Goal: Navigation & Orientation: Understand site structure

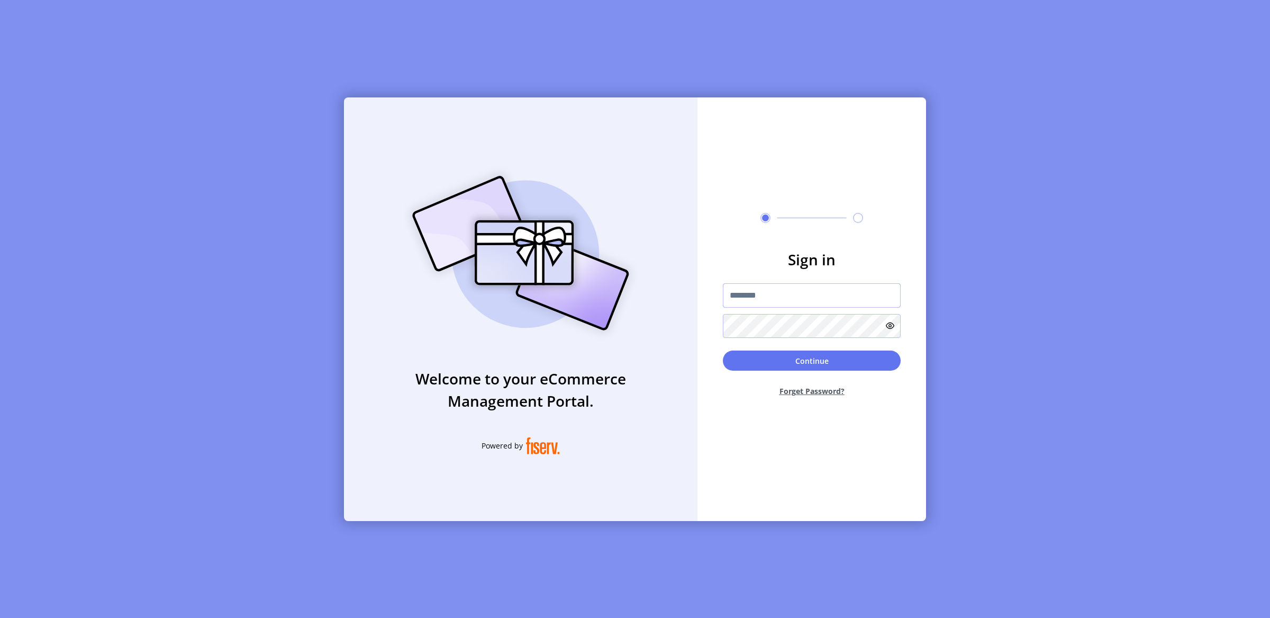
click at [763, 297] on input "text" at bounding box center [812, 295] width 178 height 24
type input "**********"
click at [763, 357] on button "Continue" at bounding box center [812, 360] width 178 height 20
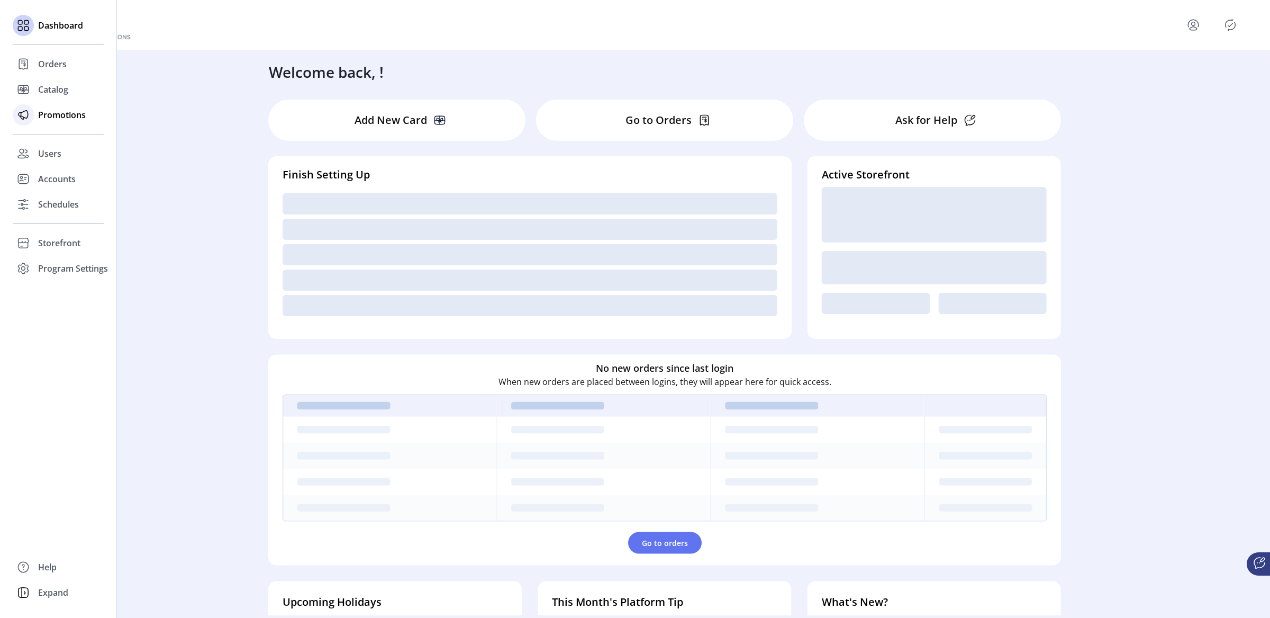
click at [72, 113] on span "Promotions" at bounding box center [62, 114] width 48 height 13
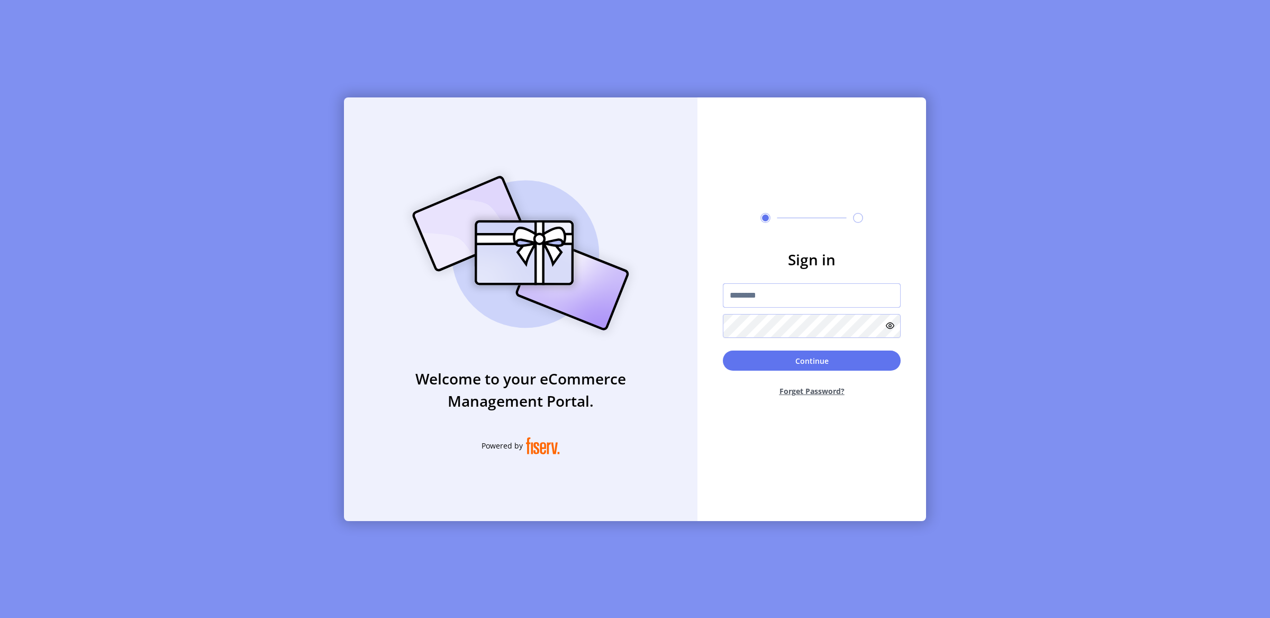
click at [824, 287] on input "text" at bounding box center [812, 295] width 178 height 24
type input "**********"
click at [774, 358] on button "Continue" at bounding box center [812, 360] width 178 height 20
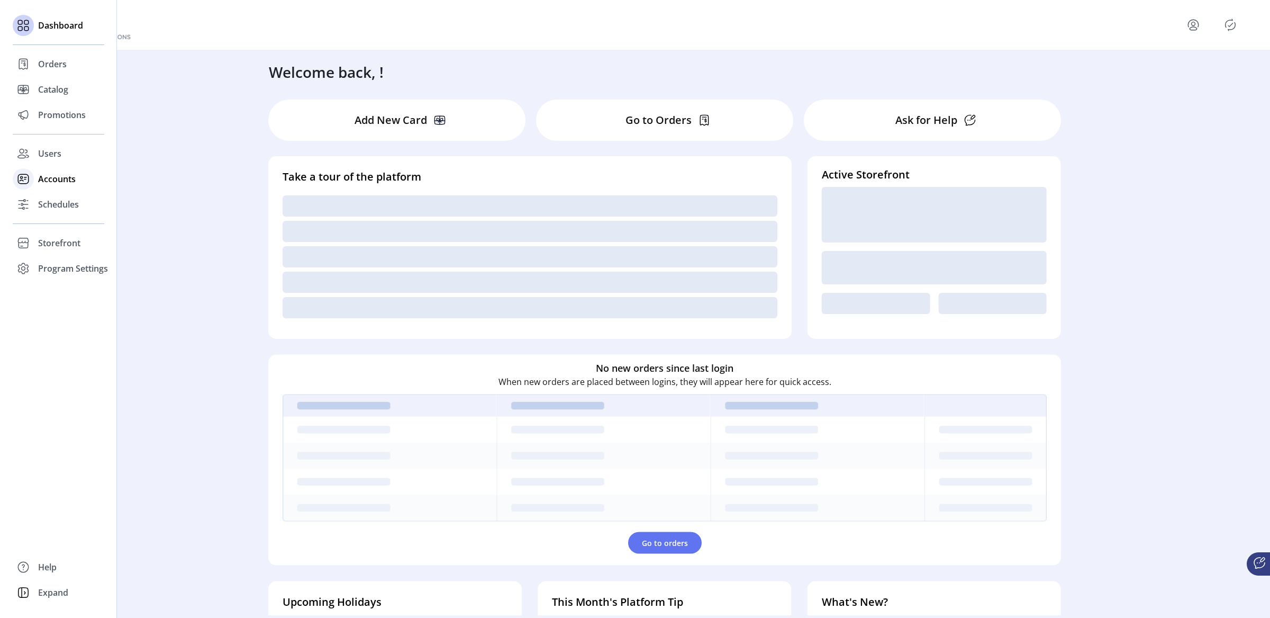
click at [60, 176] on span "Accounts" at bounding box center [57, 179] width 38 height 13
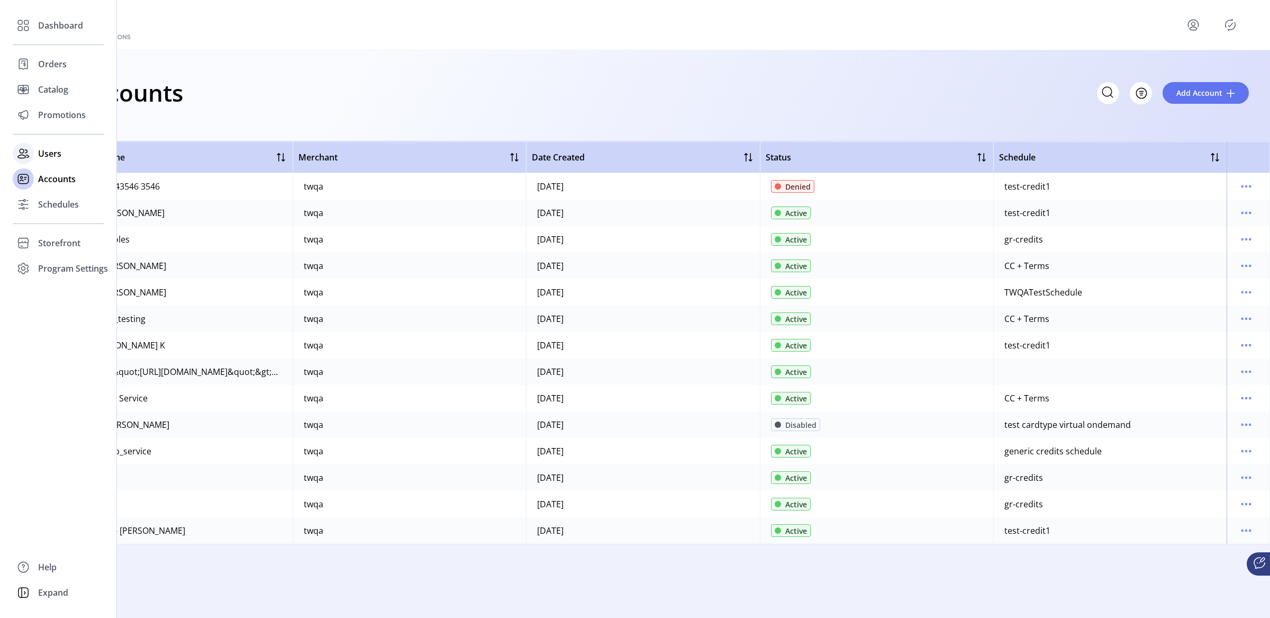
click at [50, 149] on span "Users" at bounding box center [49, 153] width 23 height 13
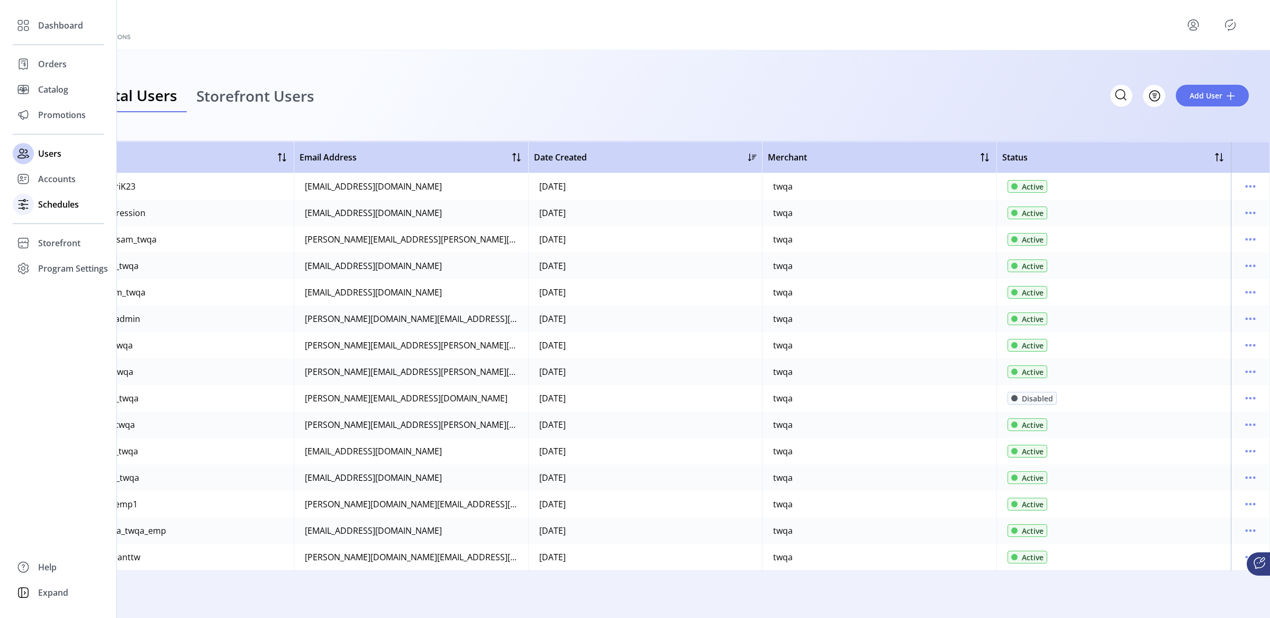
click at [56, 207] on span "Schedules" at bounding box center [58, 204] width 41 height 13
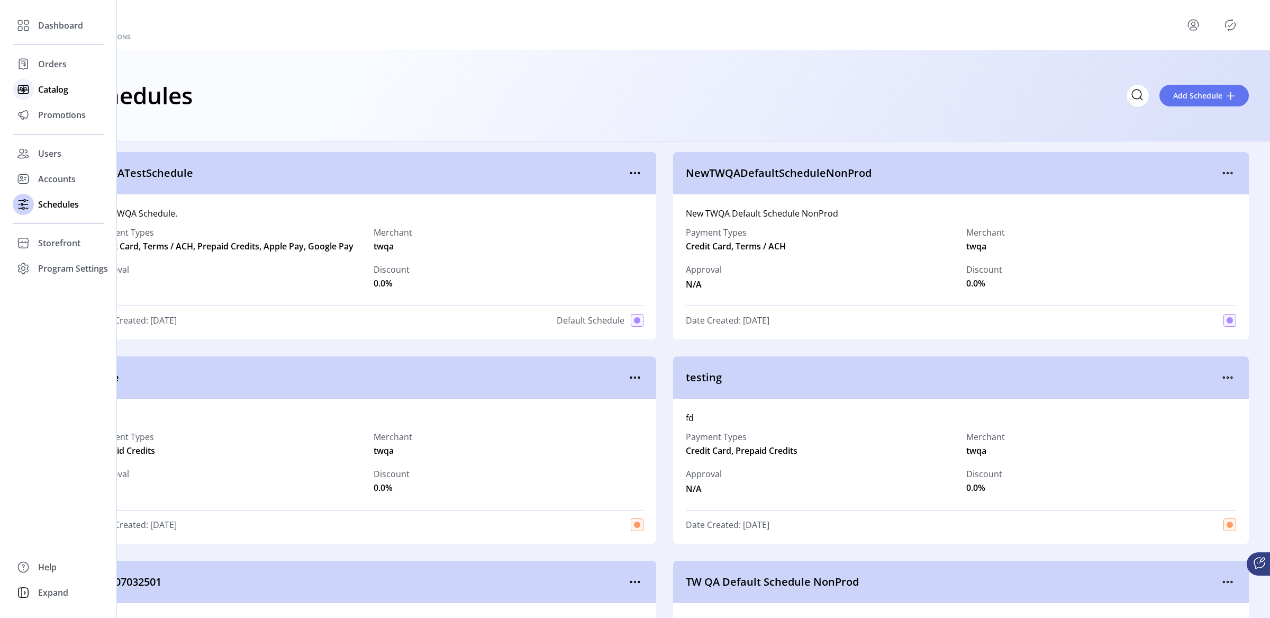
click at [53, 91] on span "Catalog" at bounding box center [53, 89] width 30 height 13
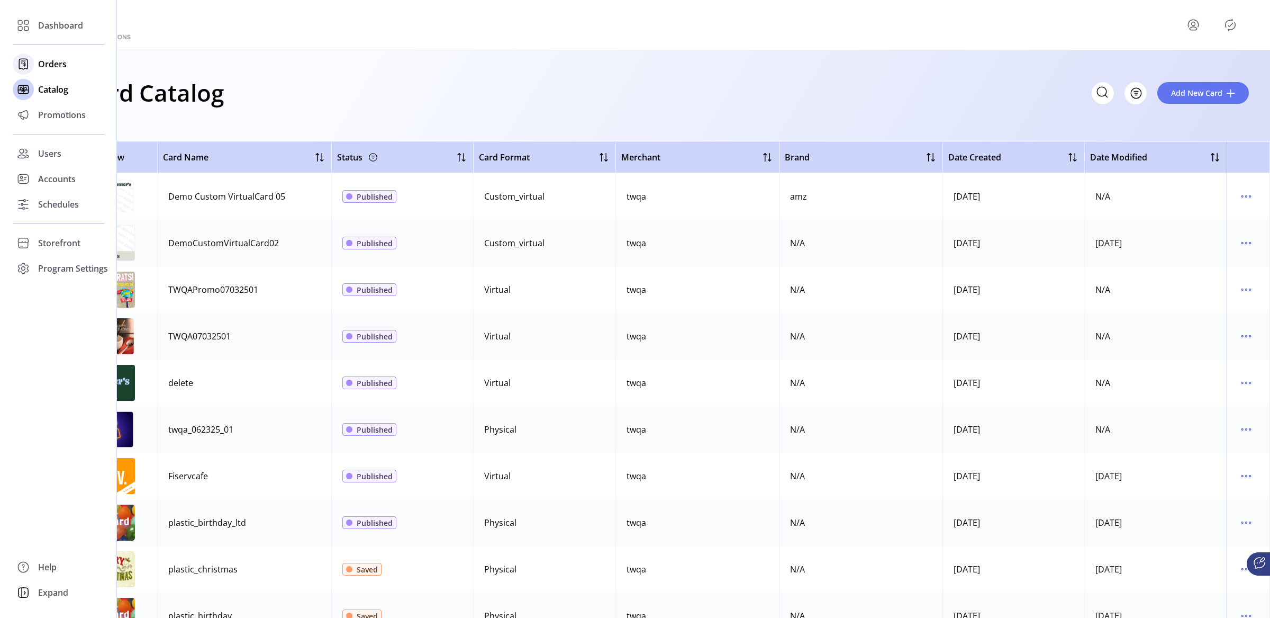
click at [53, 60] on span "Orders" at bounding box center [52, 64] width 29 height 13
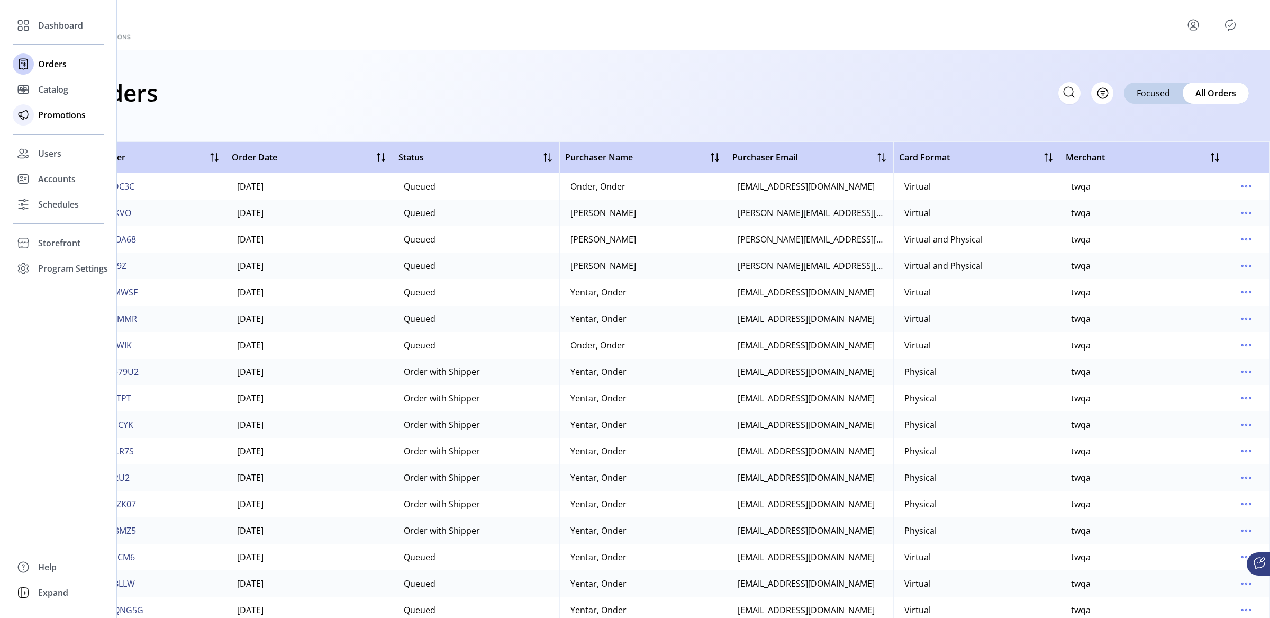
click at [56, 113] on span "Promotions" at bounding box center [62, 114] width 48 height 13
